Goal: Information Seeking & Learning: Learn about a topic

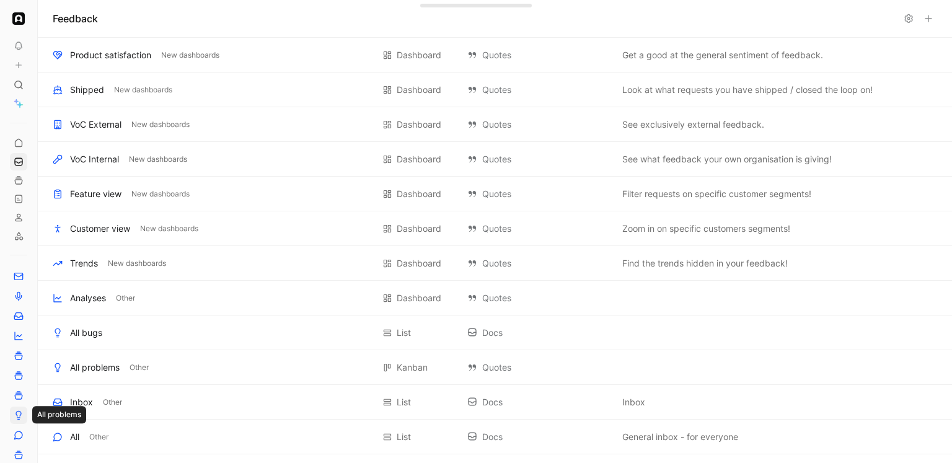
scroll to position [347, 0]
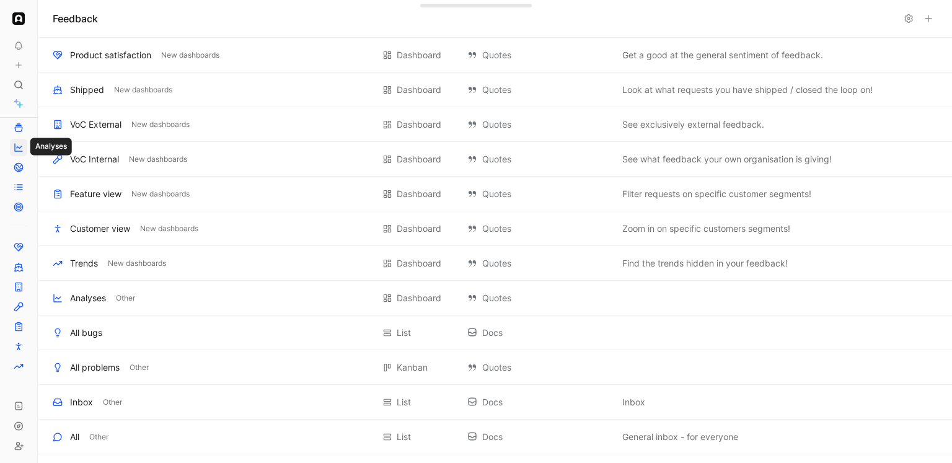
click at [17, 147] on icon at bounding box center [19, 147] width 5 height 2
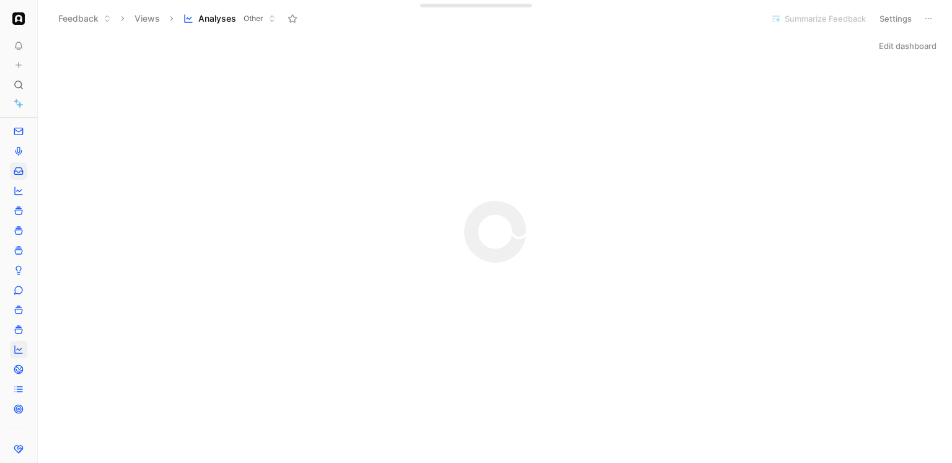
scroll to position [144, 0]
click at [19, 188] on icon at bounding box center [19, 192] width 10 height 10
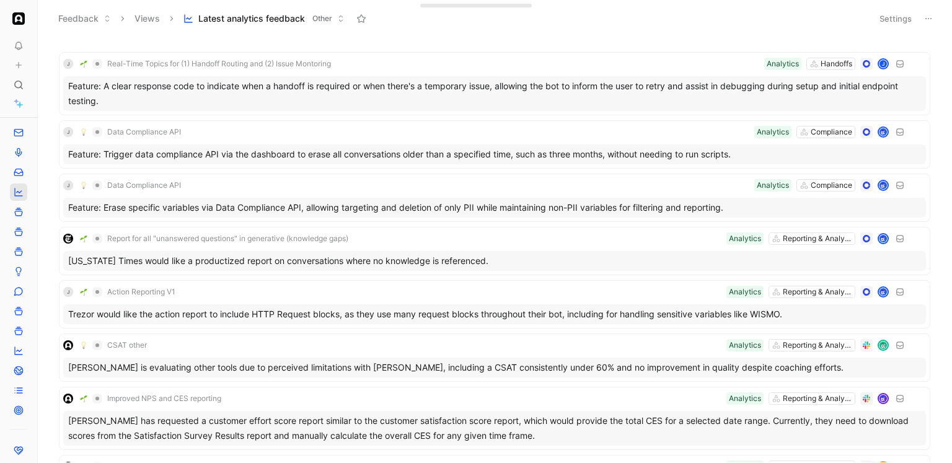
click at [18, 188] on icon at bounding box center [19, 192] width 10 height 10
click at [905, 11] on button "Settings" at bounding box center [895, 18] width 43 height 17
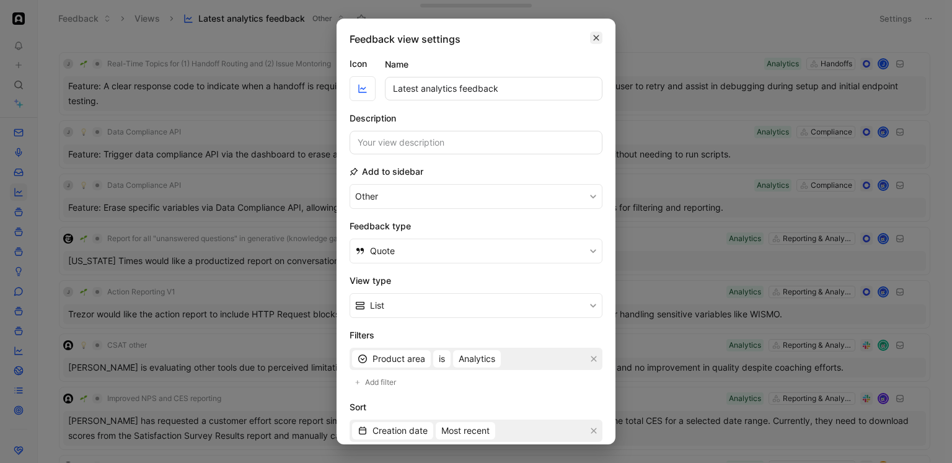
click at [599, 33] on icon "button" at bounding box center [595, 38] width 7 height 10
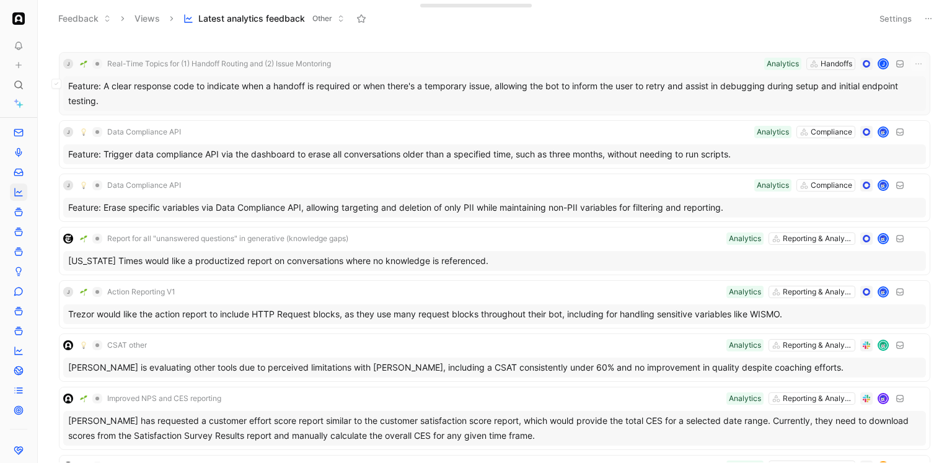
click at [315, 64] on span "Real-Time Topics for (1) Handoff Routing and (2) Issue Montoring" at bounding box center [219, 64] width 224 height 10
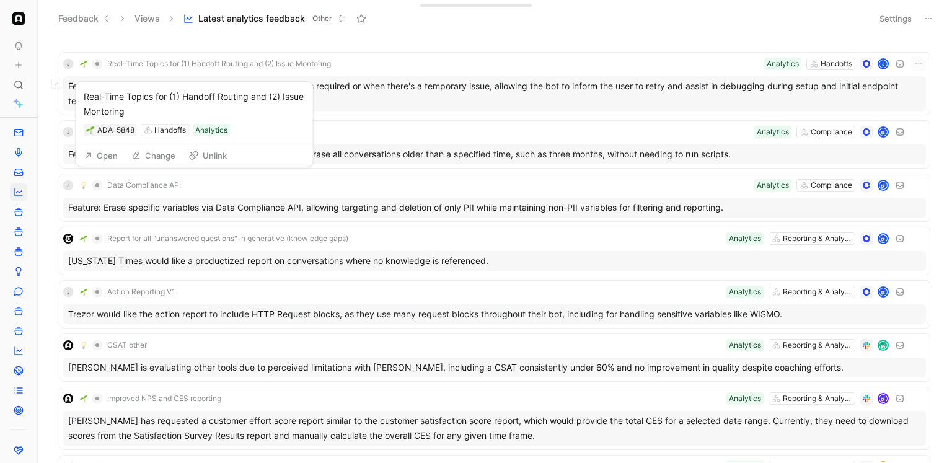
click at [100, 150] on button "Open" at bounding box center [101, 155] width 45 height 17
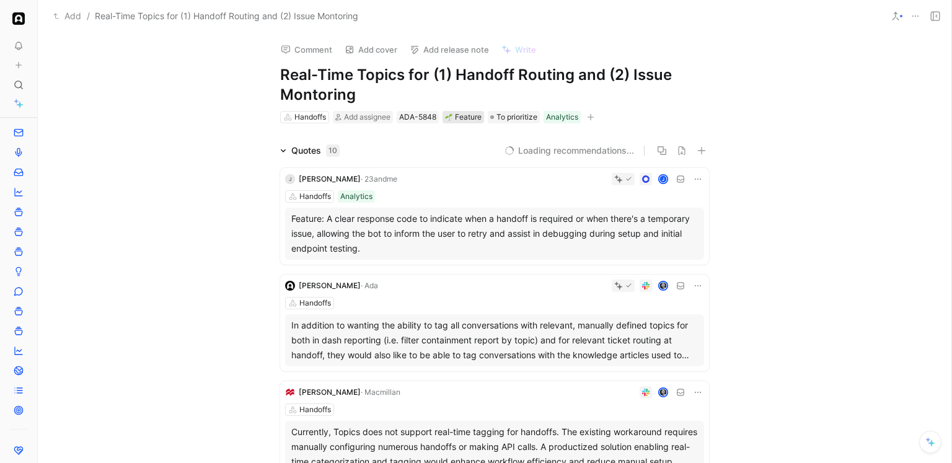
click at [466, 115] on div "Feature" at bounding box center [463, 117] width 37 height 12
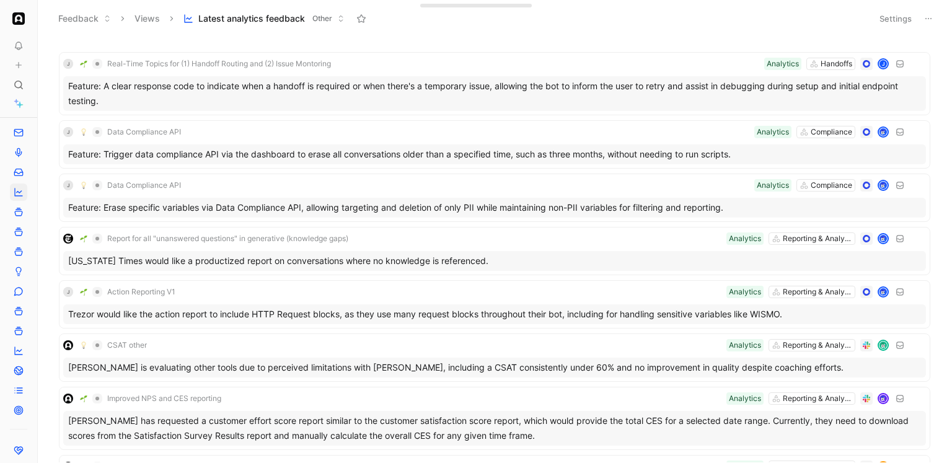
click at [886, 14] on button "Settings" at bounding box center [895, 18] width 43 height 17
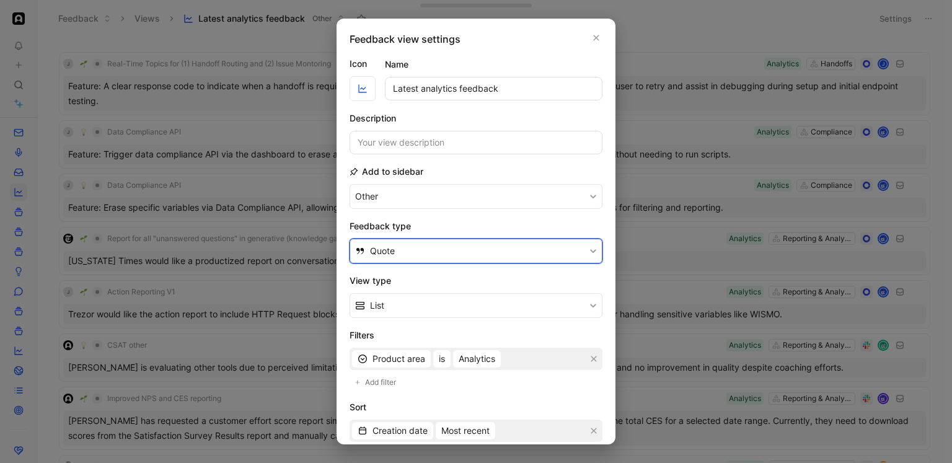
click at [444, 254] on button "Quote" at bounding box center [475, 251] width 253 height 25
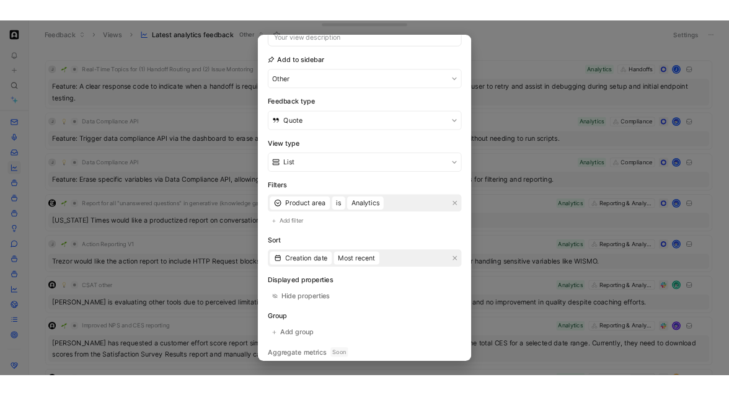
scroll to position [154, 0]
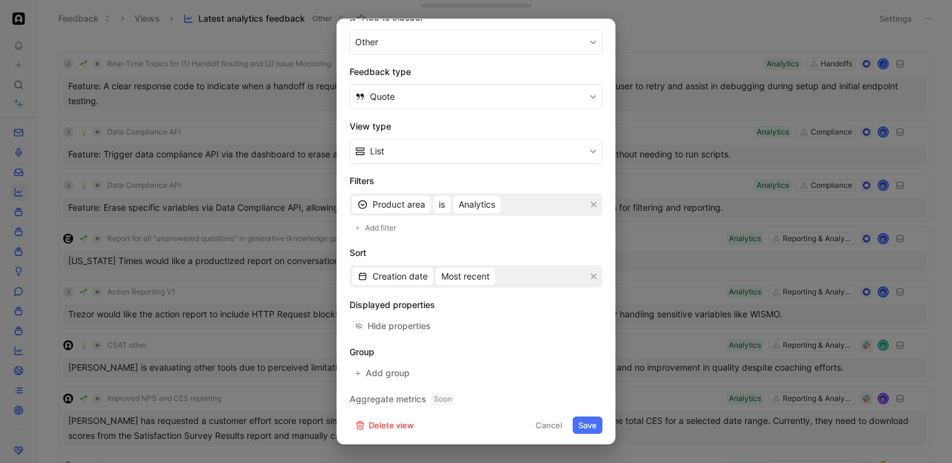
click at [675, 190] on div at bounding box center [476, 231] width 952 height 463
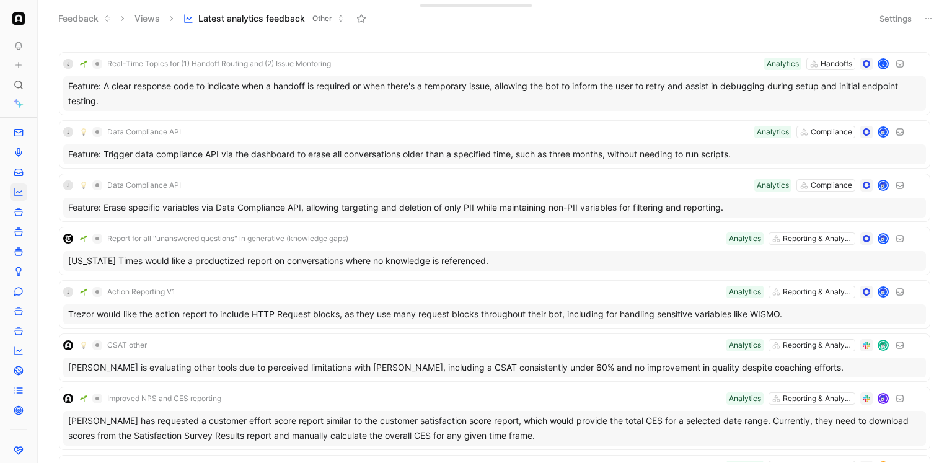
click at [930, 17] on icon at bounding box center [928, 19] width 10 height 10
click at [409, 71] on div "J Real-Time Topics for (1) Handoff Routing and (2) Issue Montoring Handoffs Ana…" at bounding box center [494, 83] width 862 height 55
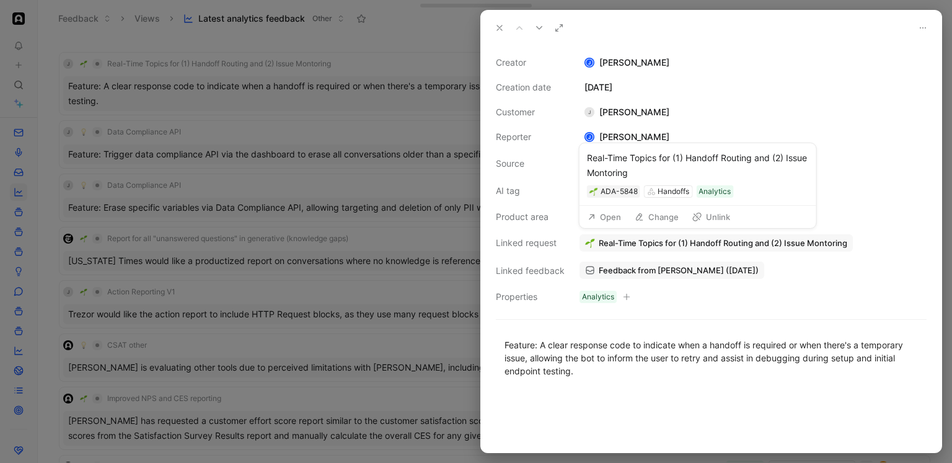
click at [607, 218] on button "Open" at bounding box center [604, 216] width 45 height 17
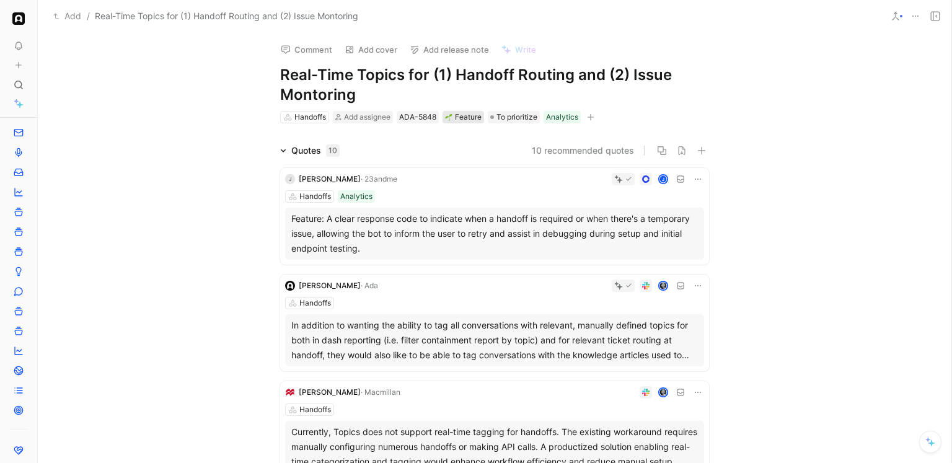
click at [471, 115] on div "Feature" at bounding box center [463, 117] width 37 height 12
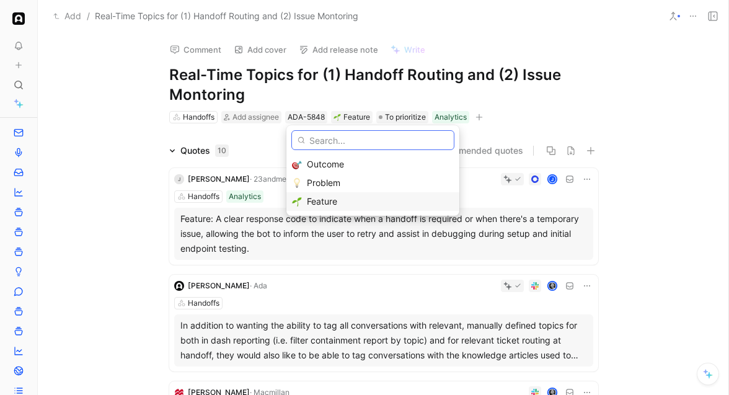
scroll to position [144, 0]
